Goal: Information Seeking & Learning: Learn about a topic

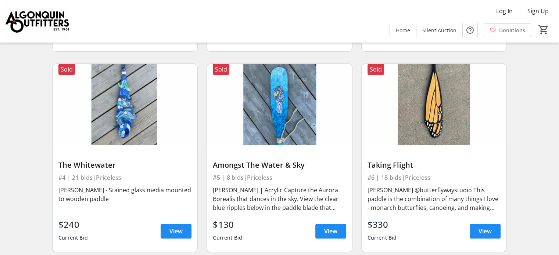
scroll to position [257, 0]
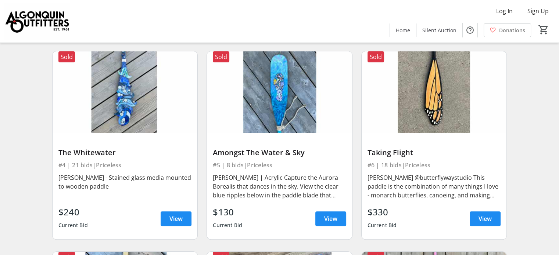
click at [129, 111] on img at bounding box center [125, 92] width 145 height 82
click at [175, 222] on span "View" at bounding box center [175, 219] width 13 height 9
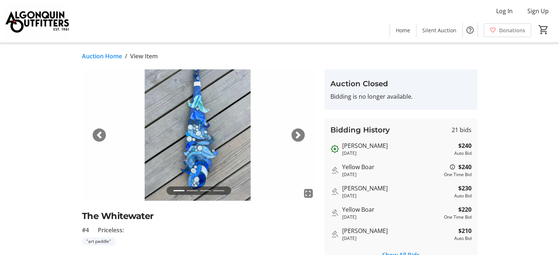
click at [300, 135] on span "button" at bounding box center [297, 135] width 7 height 7
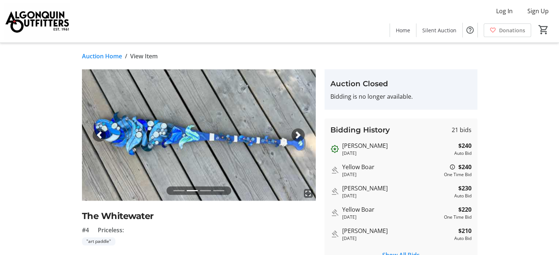
click at [104, 59] on link "Auction Home" at bounding box center [102, 56] width 40 height 9
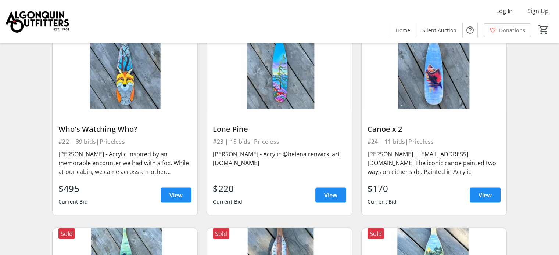
scroll to position [1434, 0]
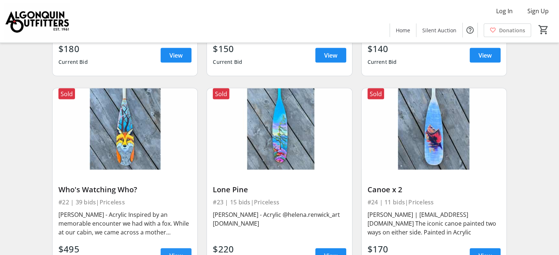
click at [170, 252] on span "View" at bounding box center [175, 256] width 13 height 9
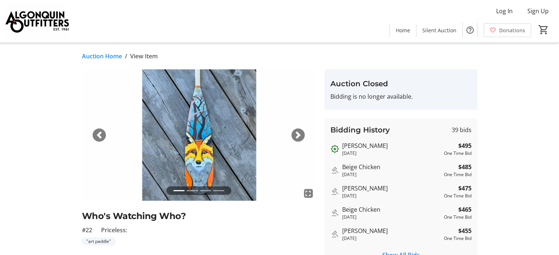
click at [296, 134] on span "button" at bounding box center [297, 135] width 7 height 7
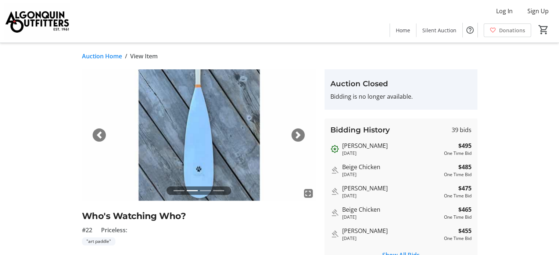
click at [296, 134] on span "button" at bounding box center [297, 135] width 7 height 7
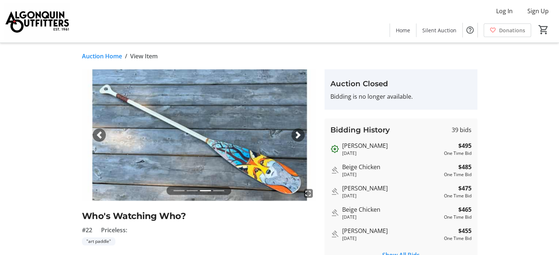
click at [108, 57] on link "Auction Home" at bounding box center [102, 56] width 40 height 9
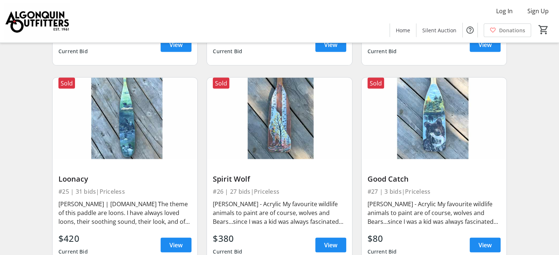
scroll to position [1654, 0]
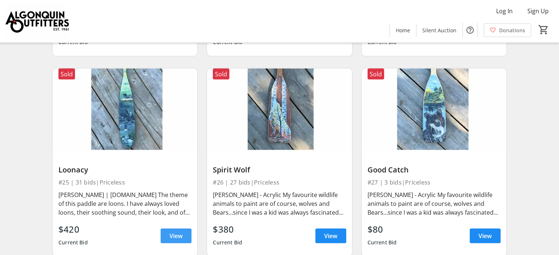
click at [174, 232] on span "View" at bounding box center [175, 236] width 13 height 9
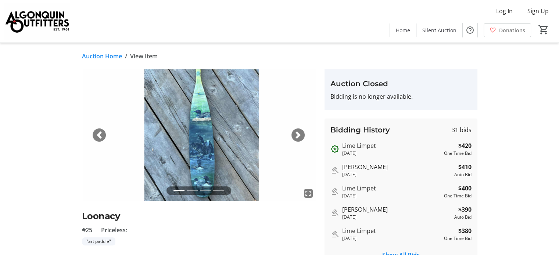
click at [297, 136] on span "button" at bounding box center [297, 135] width 7 height 7
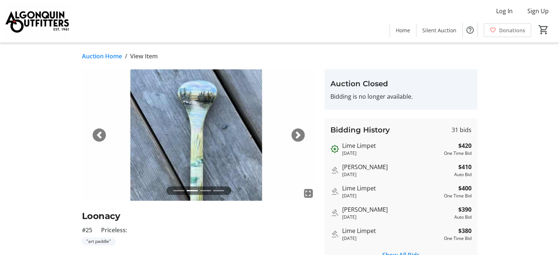
click at [86, 57] on link "Auction Home" at bounding box center [102, 56] width 40 height 9
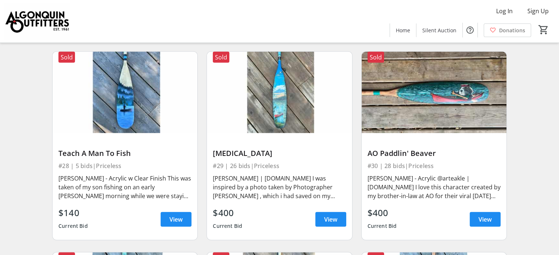
scroll to position [1875, 0]
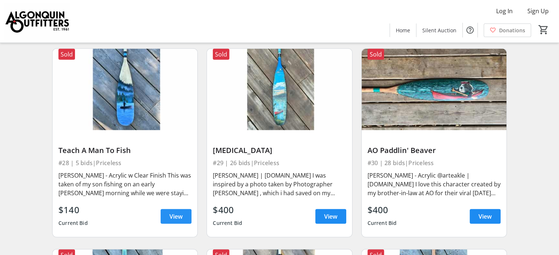
click at [171, 212] on span "View" at bounding box center [175, 216] width 13 height 9
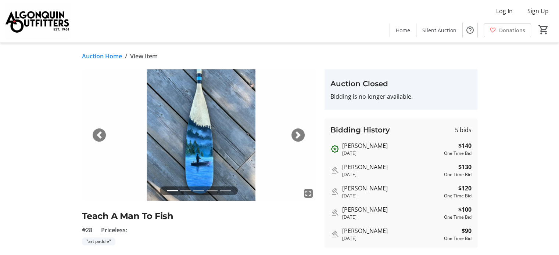
click at [298, 138] on span "button" at bounding box center [297, 135] width 7 height 7
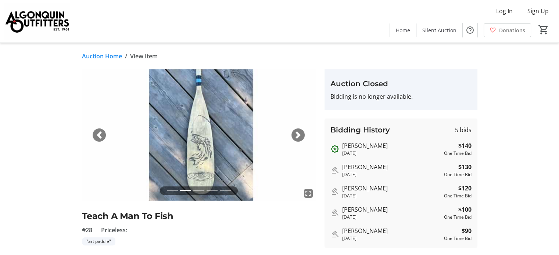
click at [91, 55] on link "Auction Home" at bounding box center [102, 56] width 40 height 9
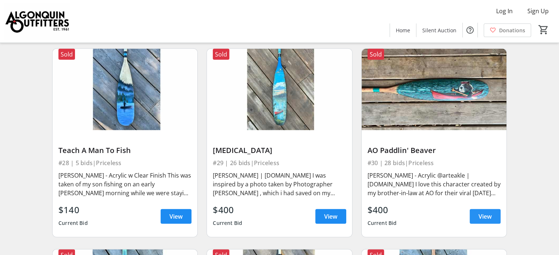
click at [485, 212] on span "View" at bounding box center [485, 216] width 13 height 9
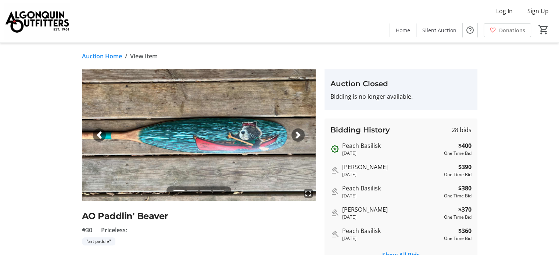
click at [300, 133] on span "button" at bounding box center [297, 135] width 7 height 7
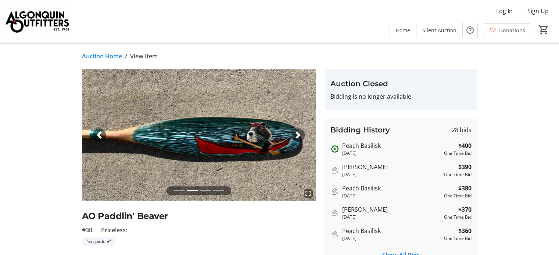
click at [300, 133] on span "button" at bounding box center [297, 135] width 7 height 7
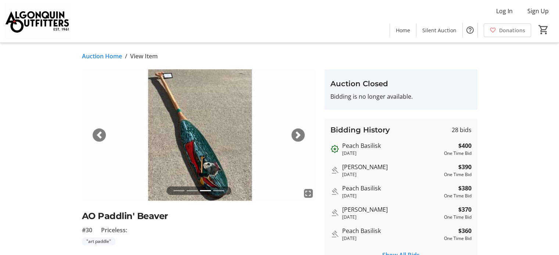
click at [91, 56] on link "Auction Home" at bounding box center [102, 56] width 40 height 9
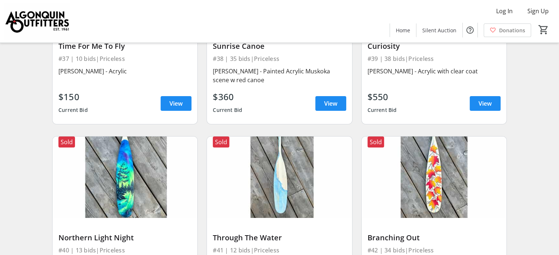
scroll to position [2426, 0]
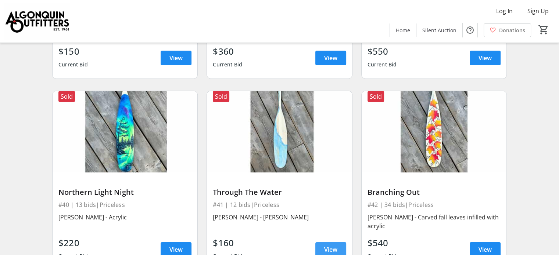
click at [334, 246] on span "View" at bounding box center [330, 250] width 13 height 9
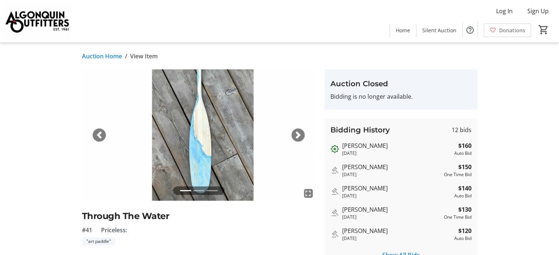
click at [300, 133] on span "button" at bounding box center [297, 135] width 7 height 7
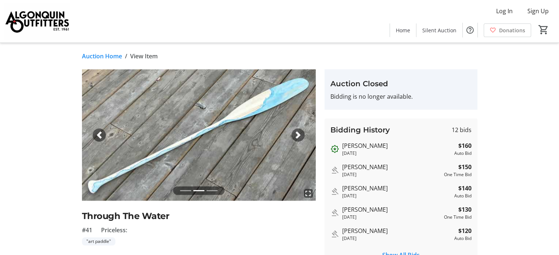
click at [97, 58] on link "Auction Home" at bounding box center [102, 56] width 40 height 9
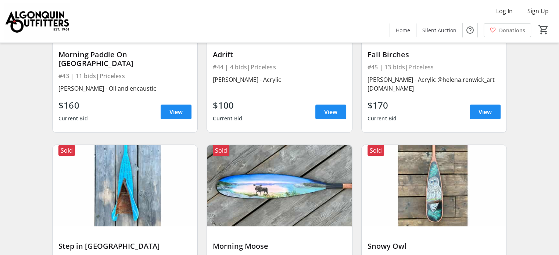
scroll to position [2794, 0]
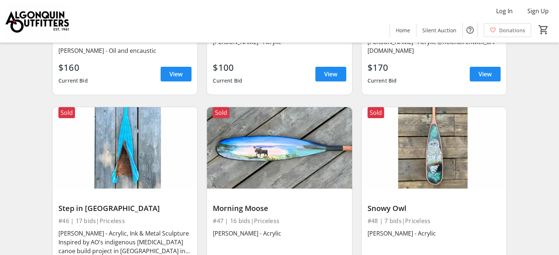
click at [133, 139] on img at bounding box center [125, 148] width 145 height 82
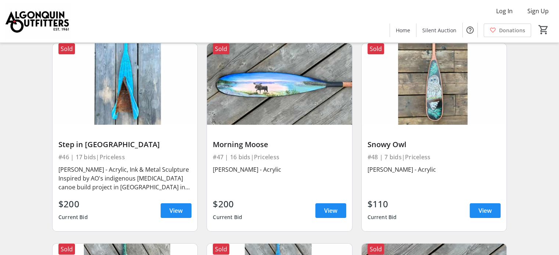
scroll to position [2867, 0]
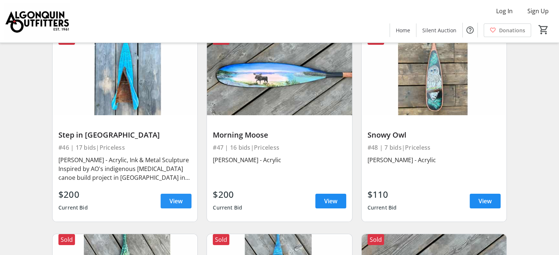
click at [174, 197] on span "View" at bounding box center [175, 201] width 13 height 9
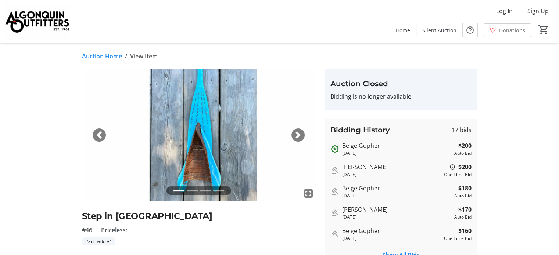
click at [298, 134] on span "button" at bounding box center [297, 135] width 7 height 7
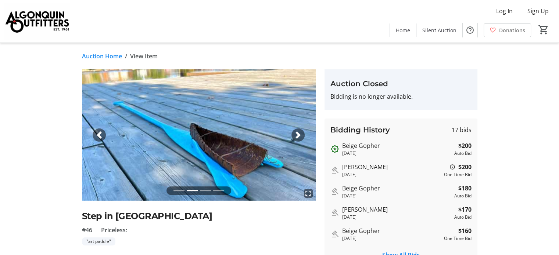
click at [298, 134] on span "button" at bounding box center [297, 135] width 7 height 7
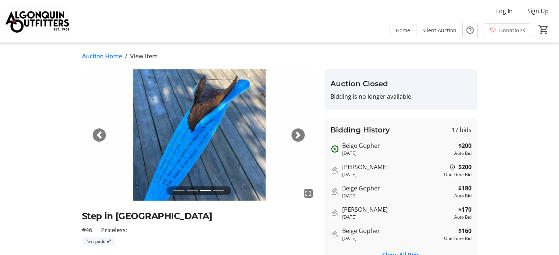
click at [87, 56] on link "Auction Home" at bounding box center [102, 56] width 40 height 9
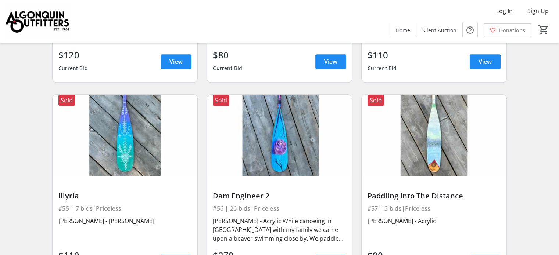
scroll to position [3419, 0]
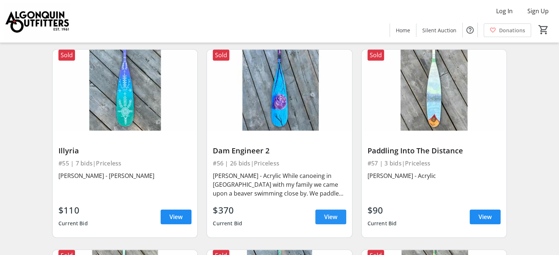
click at [337, 213] on span "View" at bounding box center [330, 217] width 13 height 9
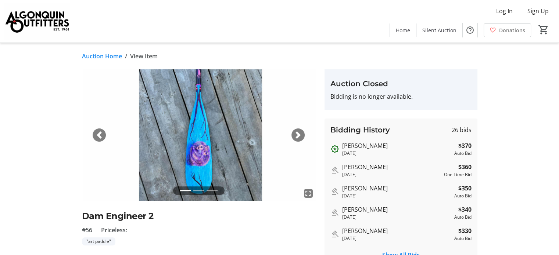
click at [294, 133] on span "button" at bounding box center [297, 135] width 7 height 7
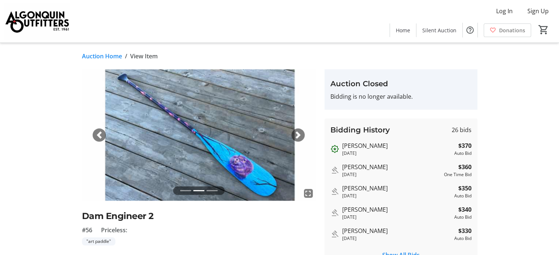
click at [297, 134] on span "button" at bounding box center [297, 135] width 7 height 7
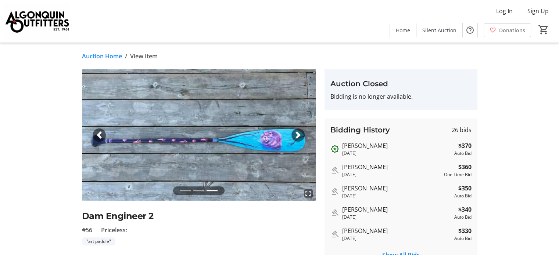
click at [94, 54] on link "Auction Home" at bounding box center [102, 56] width 40 height 9
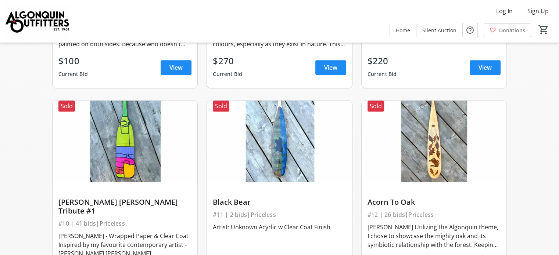
scroll to position [673, 0]
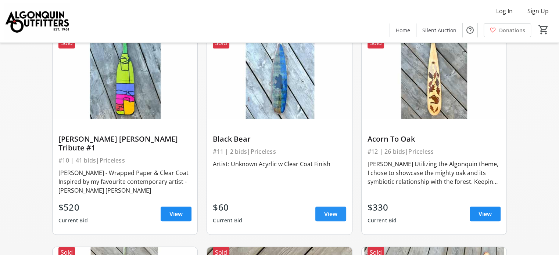
click at [321, 205] on span at bounding box center [330, 214] width 31 height 18
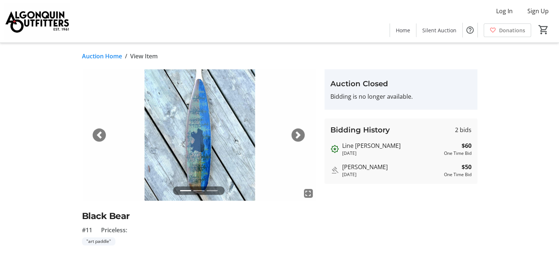
click at [301, 135] on span "button" at bounding box center [297, 135] width 7 height 7
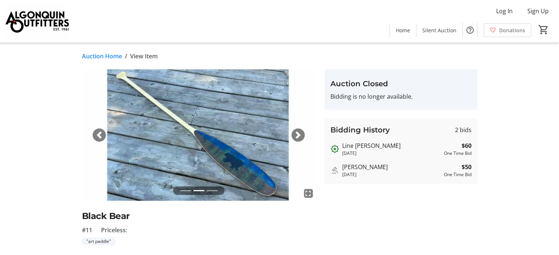
click at [100, 135] on span "button" at bounding box center [99, 135] width 7 height 7
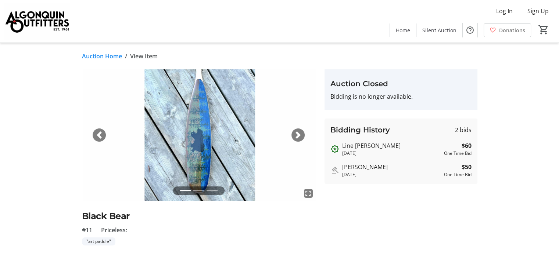
click at [304, 135] on div "Next" at bounding box center [298, 135] width 13 height 13
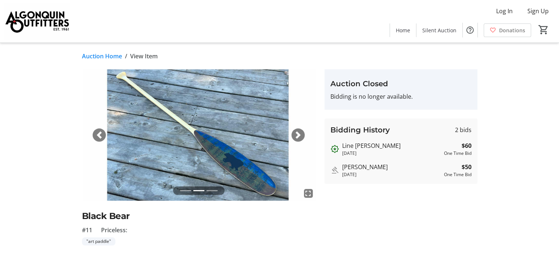
click at [304, 135] on div "Next" at bounding box center [298, 135] width 13 height 13
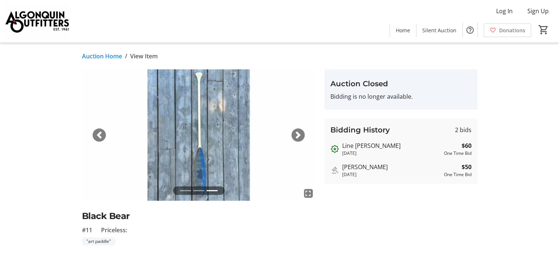
click at [304, 135] on div "Next" at bounding box center [298, 135] width 13 height 13
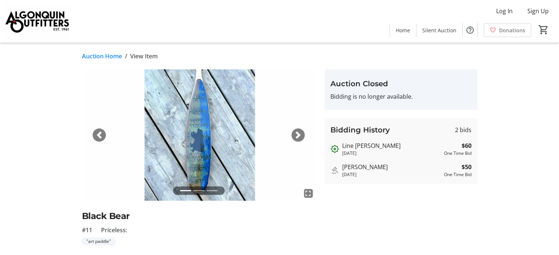
click at [104, 56] on link "Auction Home" at bounding box center [102, 56] width 40 height 9
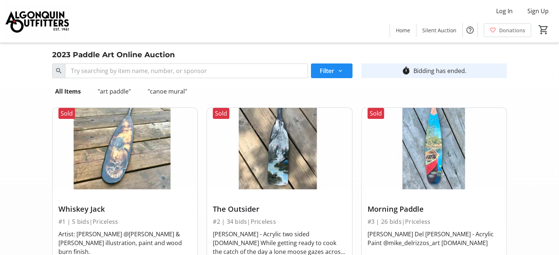
click at [124, 153] on img at bounding box center [125, 149] width 145 height 82
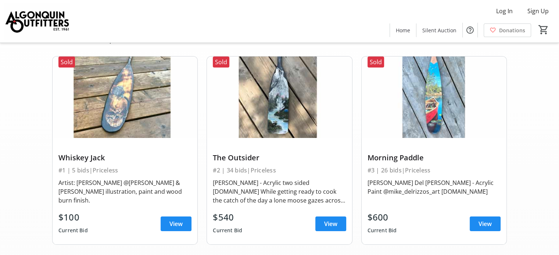
scroll to position [74, 0]
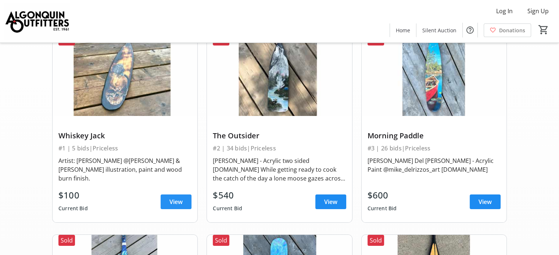
click at [173, 200] on span "View" at bounding box center [175, 202] width 13 height 9
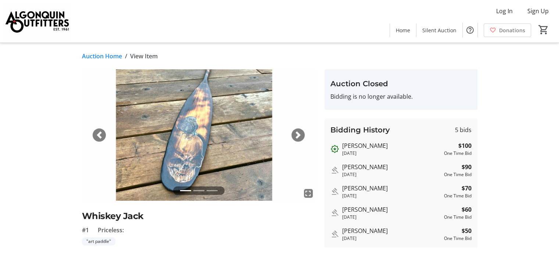
click at [298, 136] on span "button" at bounding box center [297, 135] width 7 height 7
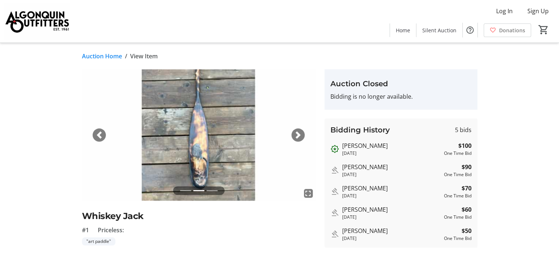
click at [298, 136] on span "button" at bounding box center [297, 135] width 7 height 7
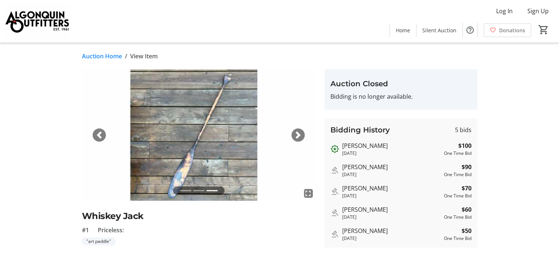
click at [300, 135] on span "button" at bounding box center [297, 135] width 7 height 7
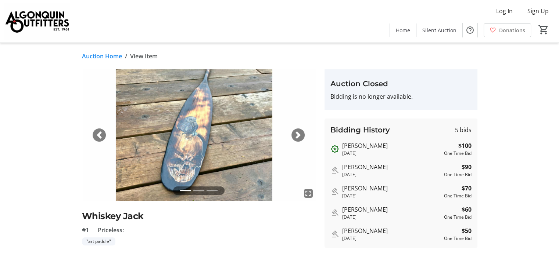
click at [98, 58] on link "Auction Home" at bounding box center [102, 56] width 40 height 9
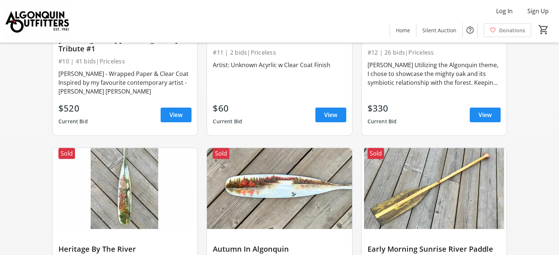
scroll to position [882, 0]
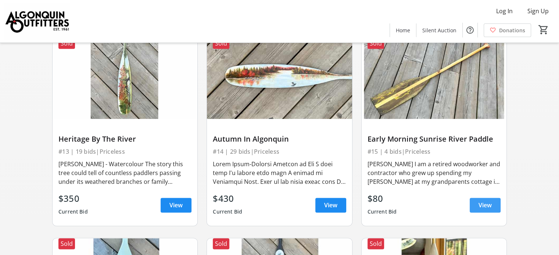
click at [487, 201] on span "View" at bounding box center [485, 205] width 13 height 9
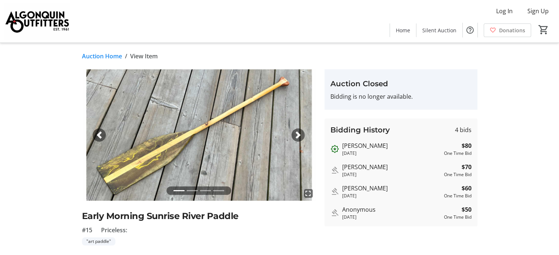
click at [300, 135] on span "button" at bounding box center [297, 135] width 7 height 7
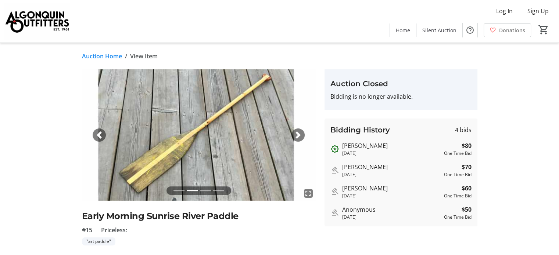
click at [300, 135] on span "button" at bounding box center [297, 135] width 7 height 7
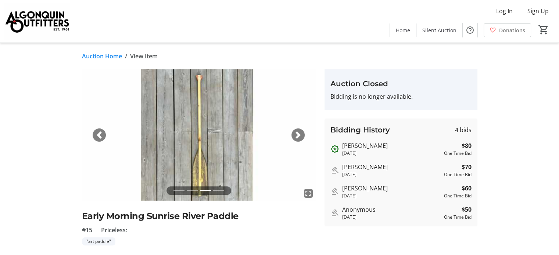
click at [300, 135] on span "button" at bounding box center [297, 135] width 7 height 7
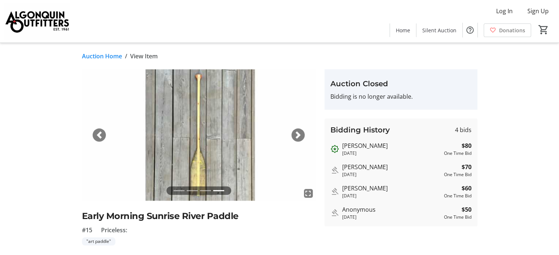
click at [300, 135] on span "button" at bounding box center [297, 135] width 7 height 7
